Goal: Information Seeking & Learning: Learn about a topic

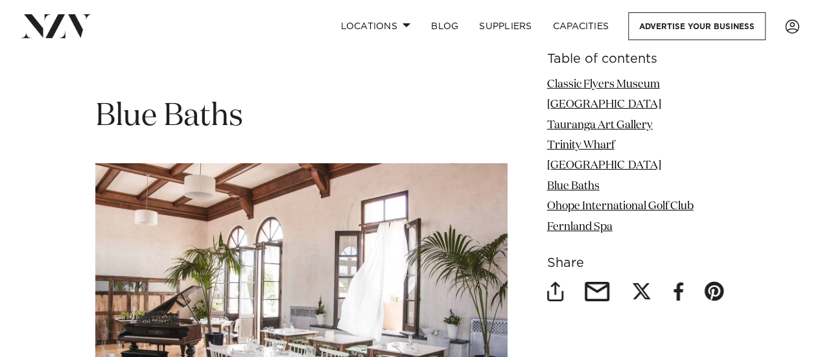
scroll to position [4539, 0]
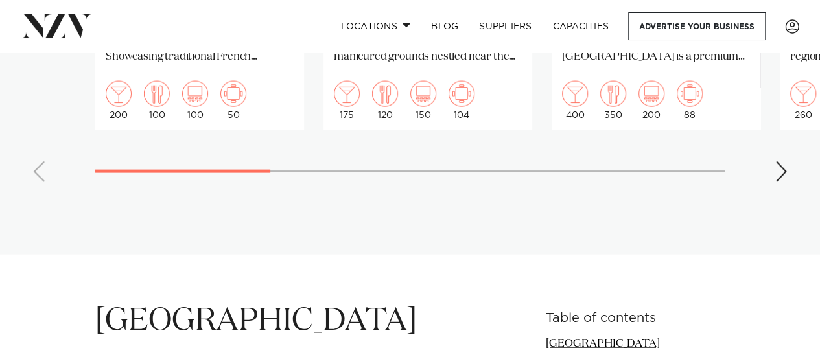
scroll to position [1362, 0]
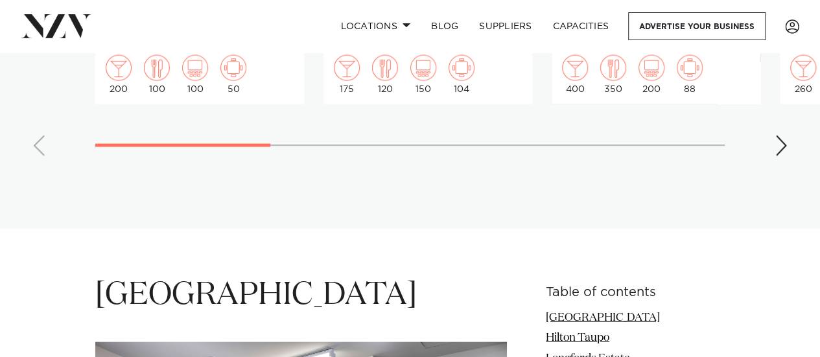
click at [781, 151] on div "Next slide" at bounding box center [781, 146] width 13 height 21
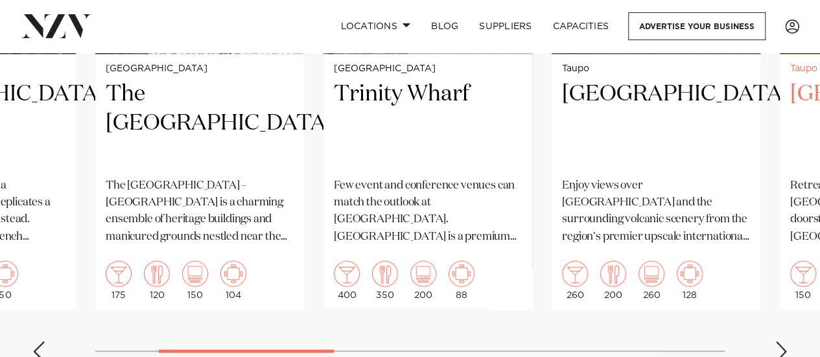
scroll to position [1167, 0]
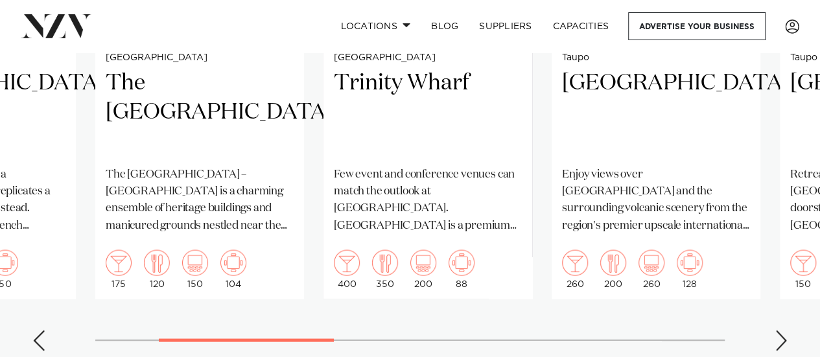
click at [775, 333] on div "Next slide" at bounding box center [781, 340] width 13 height 21
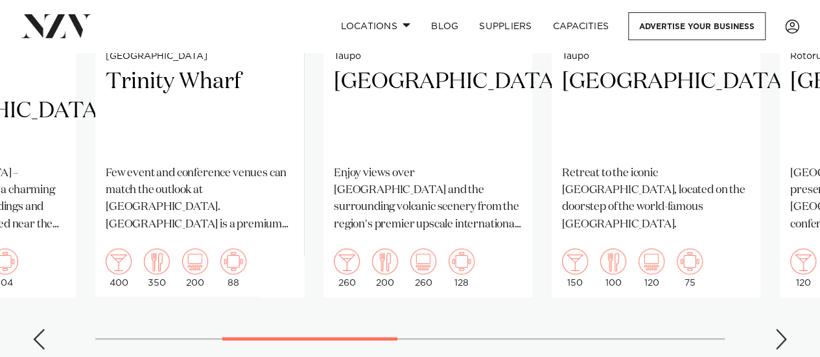
scroll to position [1232, 0]
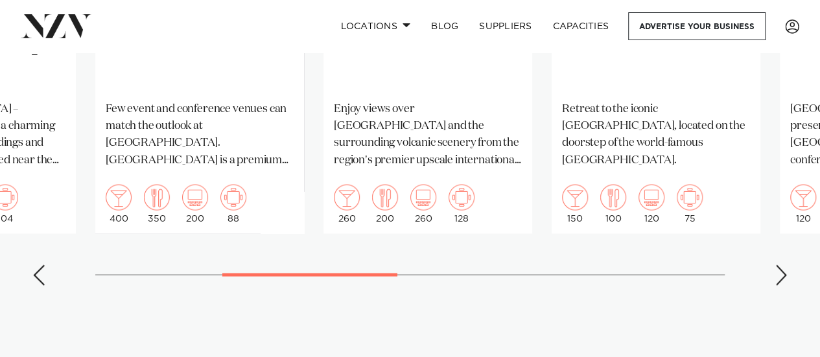
click at [785, 273] on div "Next slide" at bounding box center [781, 275] width 13 height 21
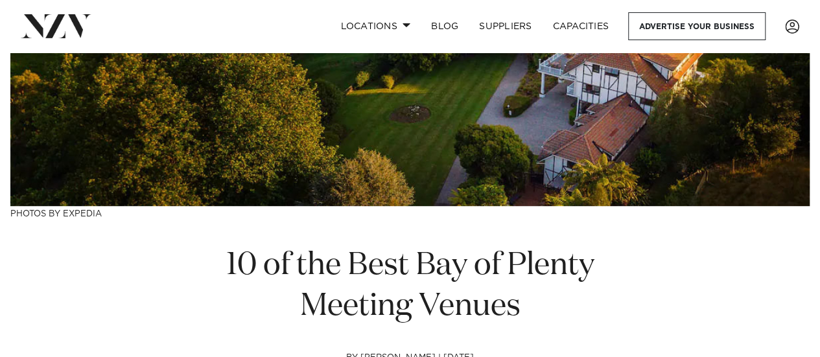
scroll to position [519, 0]
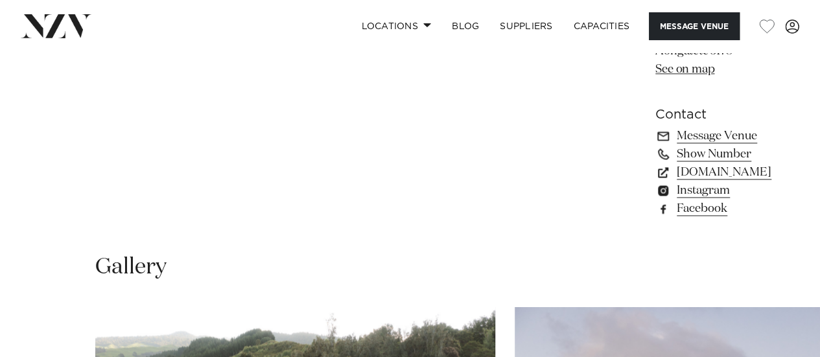
scroll to position [778, 0]
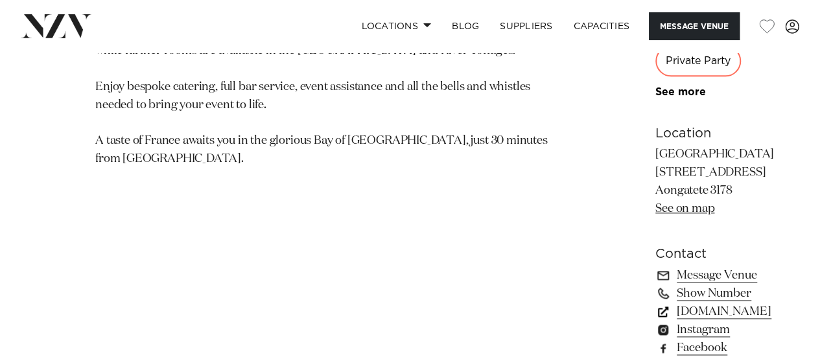
click at [656, 303] on link "www.villavie.co.nz" at bounding box center [726, 312] width 141 height 18
